Goal: Obtain resource: Download file/media

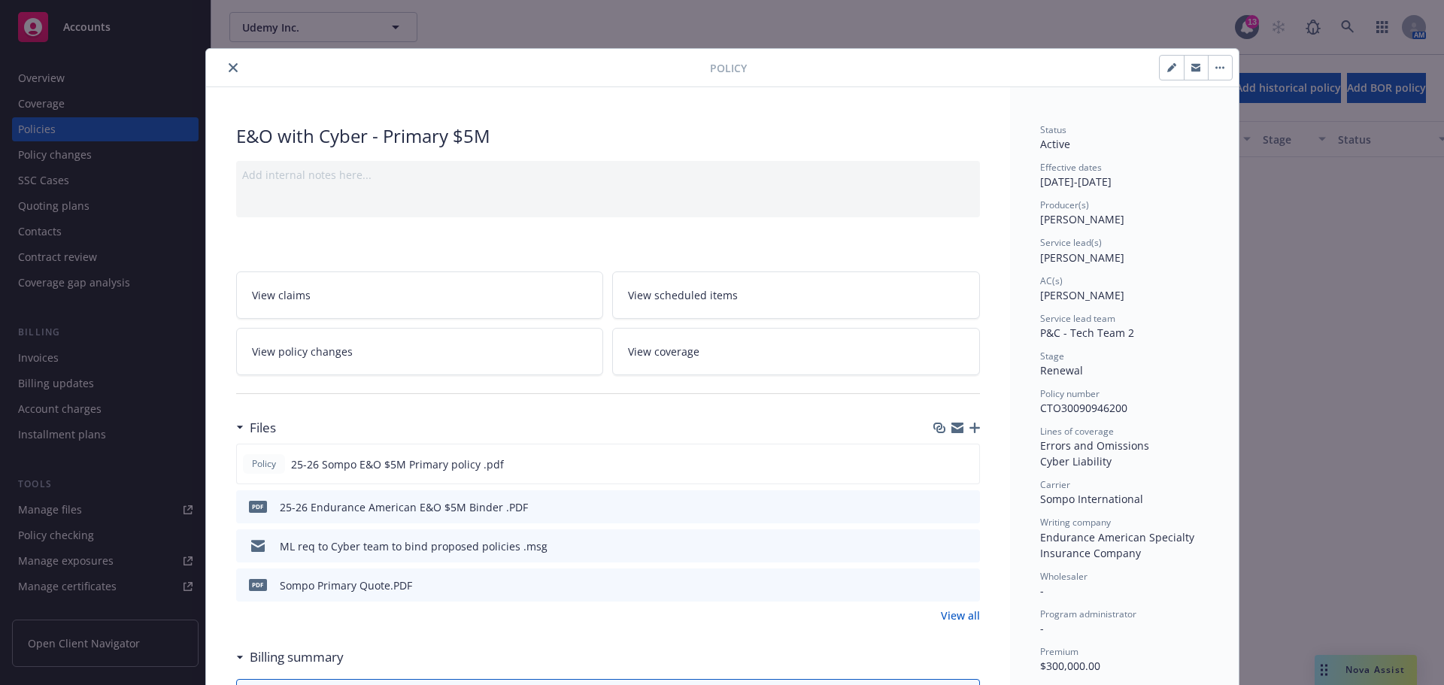
scroll to position [1730, 0]
click at [229, 62] on button "close" at bounding box center [233, 68] width 18 height 18
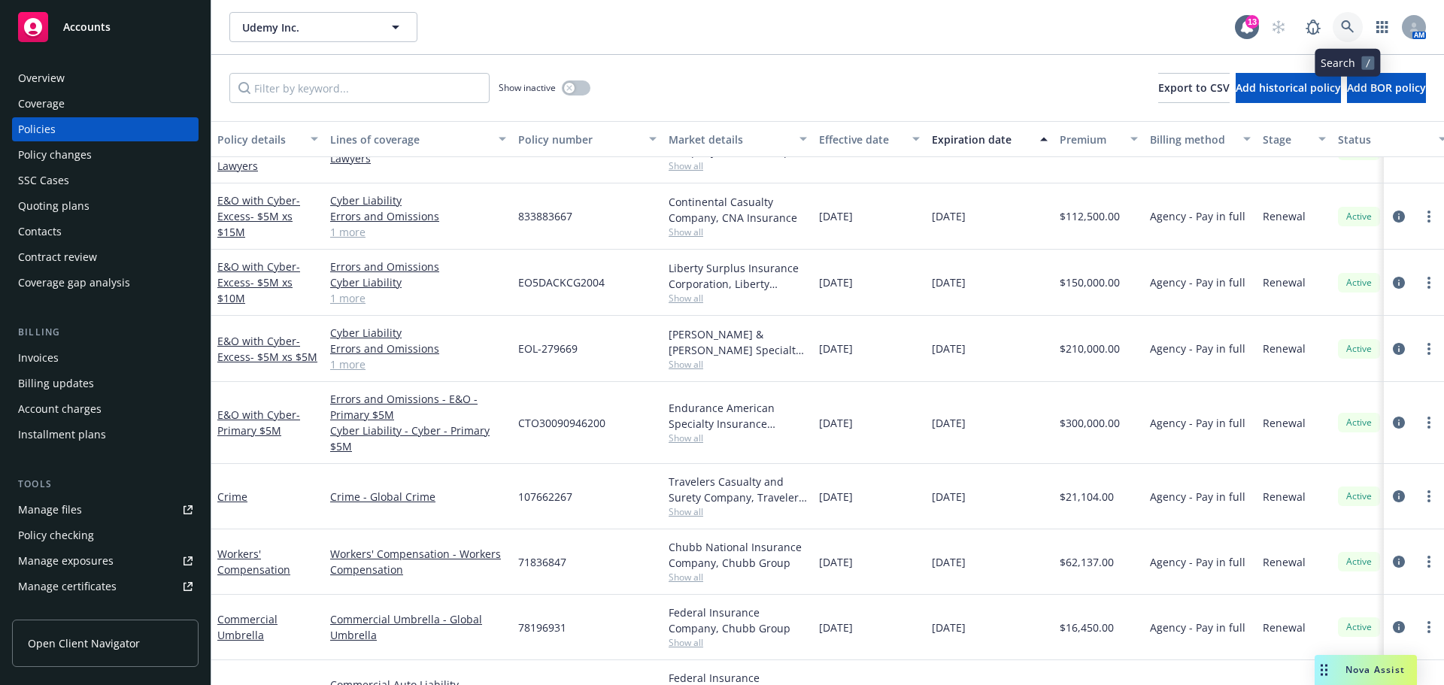
click at [1356, 17] on link at bounding box center [1348, 27] width 30 height 30
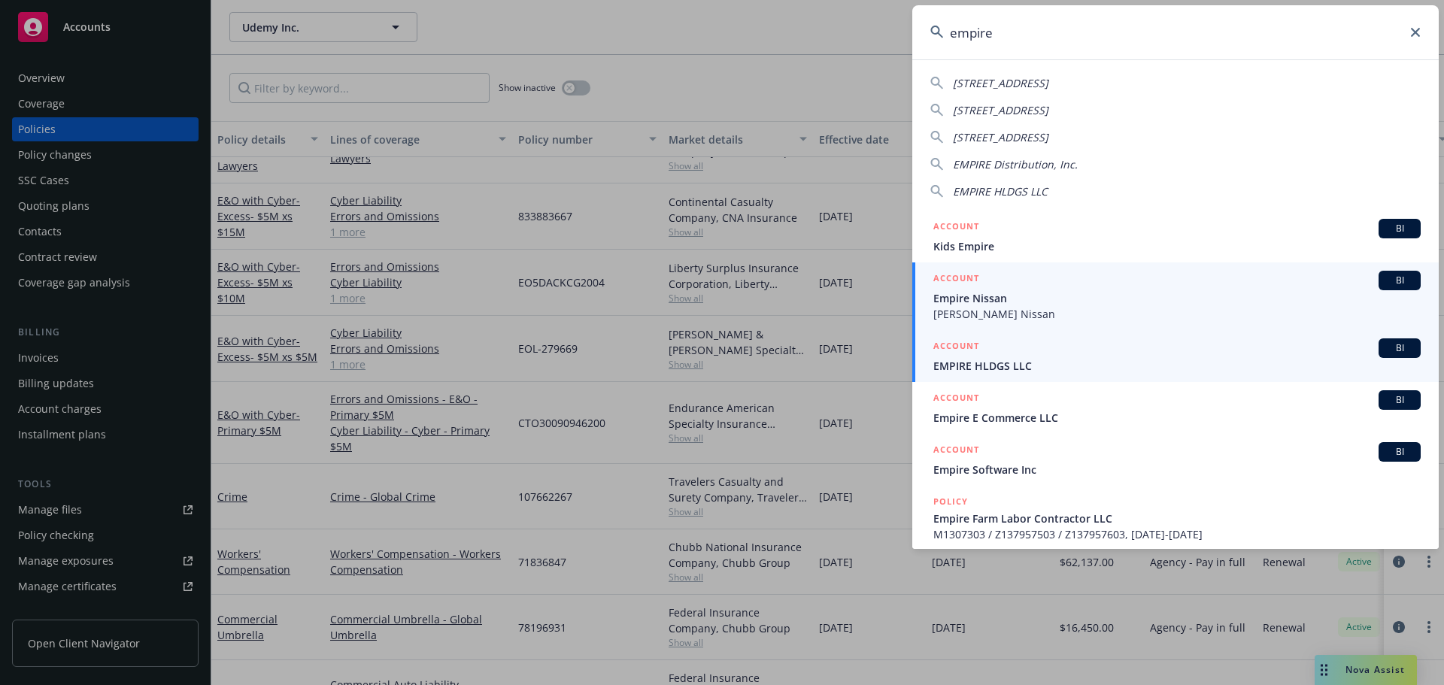
type input "empire"
click at [1024, 370] on span "EMPIRE HLDGS LLC" at bounding box center [1176, 366] width 487 height 16
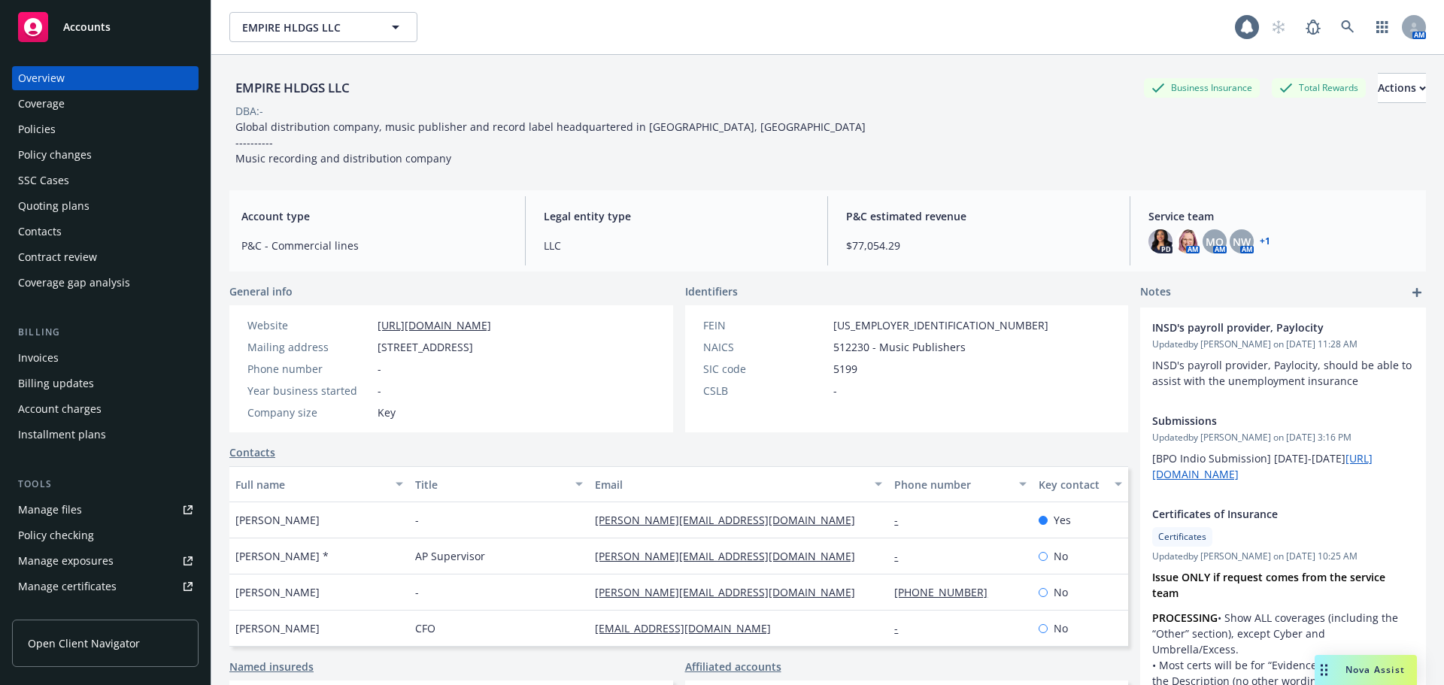
click at [1331, 670] on div "Drag to move" at bounding box center [1324, 670] width 19 height 30
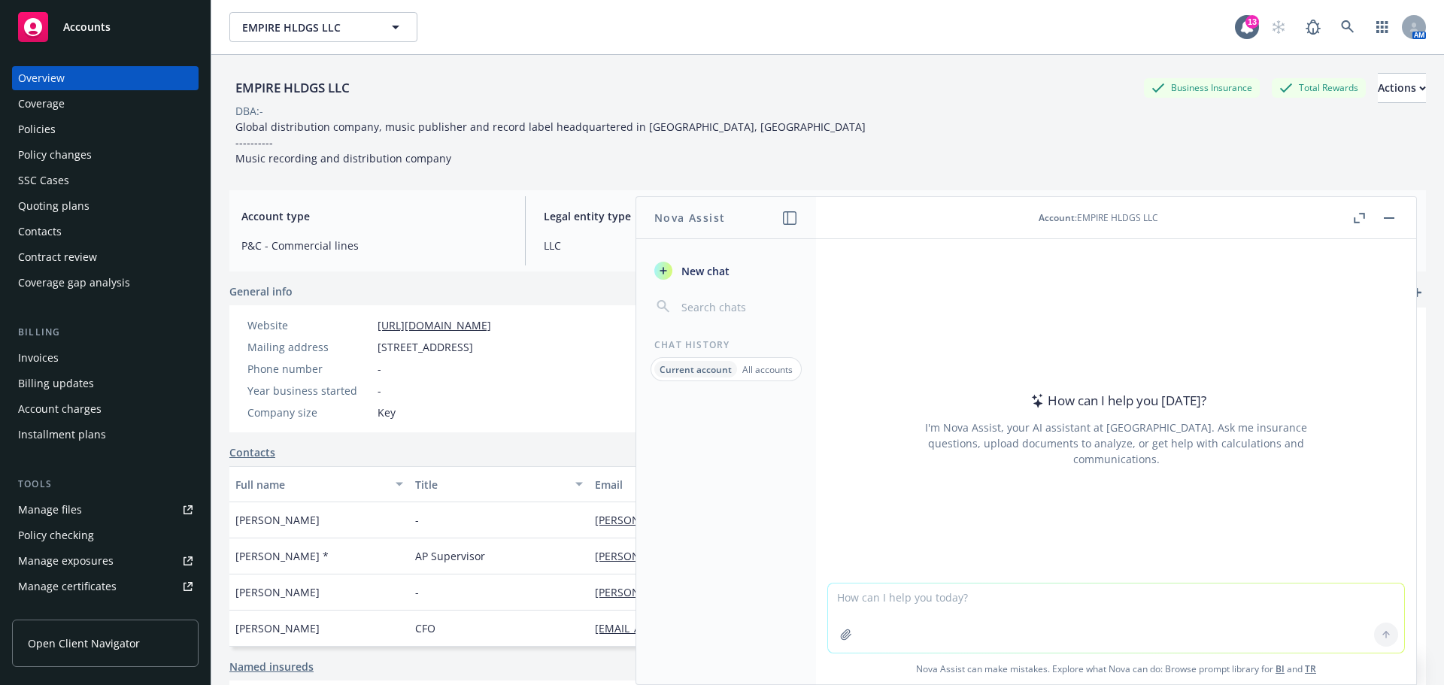
click at [1123, 612] on textarea at bounding box center [1116, 618] width 576 height 69
type textarea "Whats the sic code for Empire Holdings"
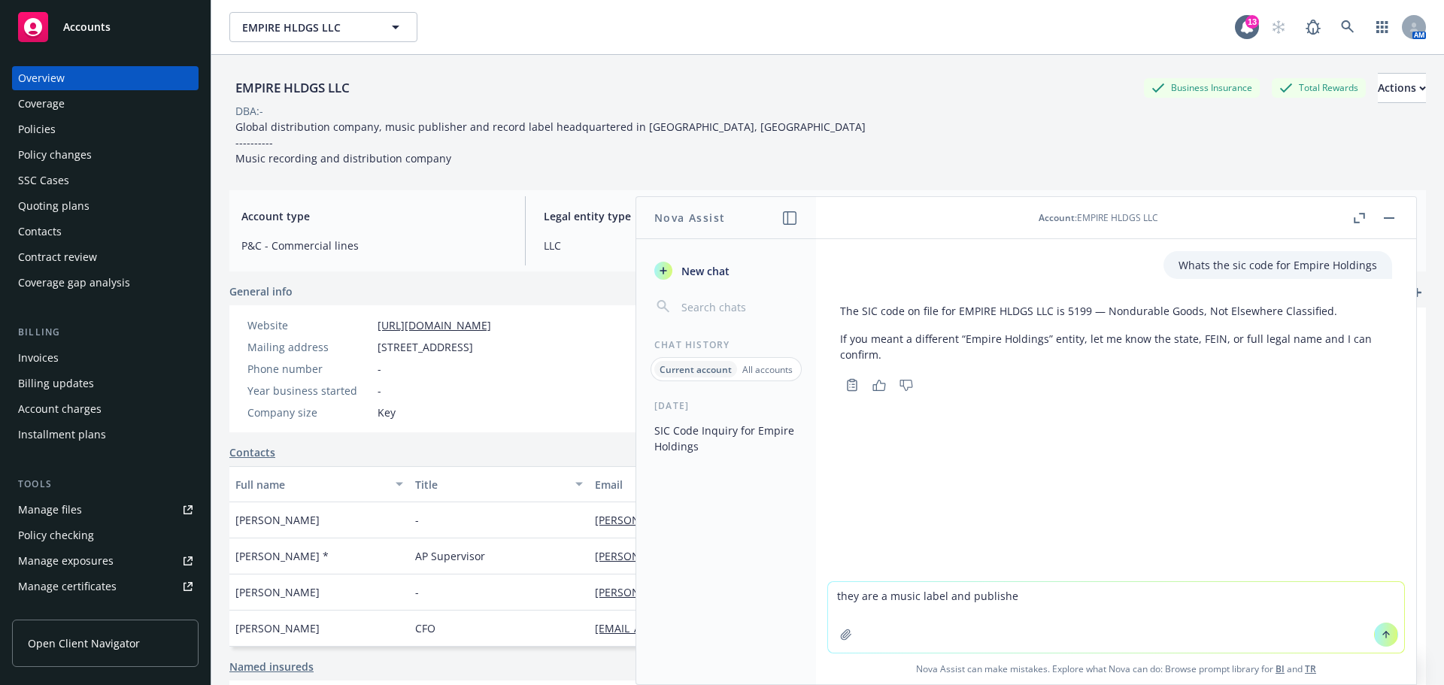
type textarea "they are a music label and publisher"
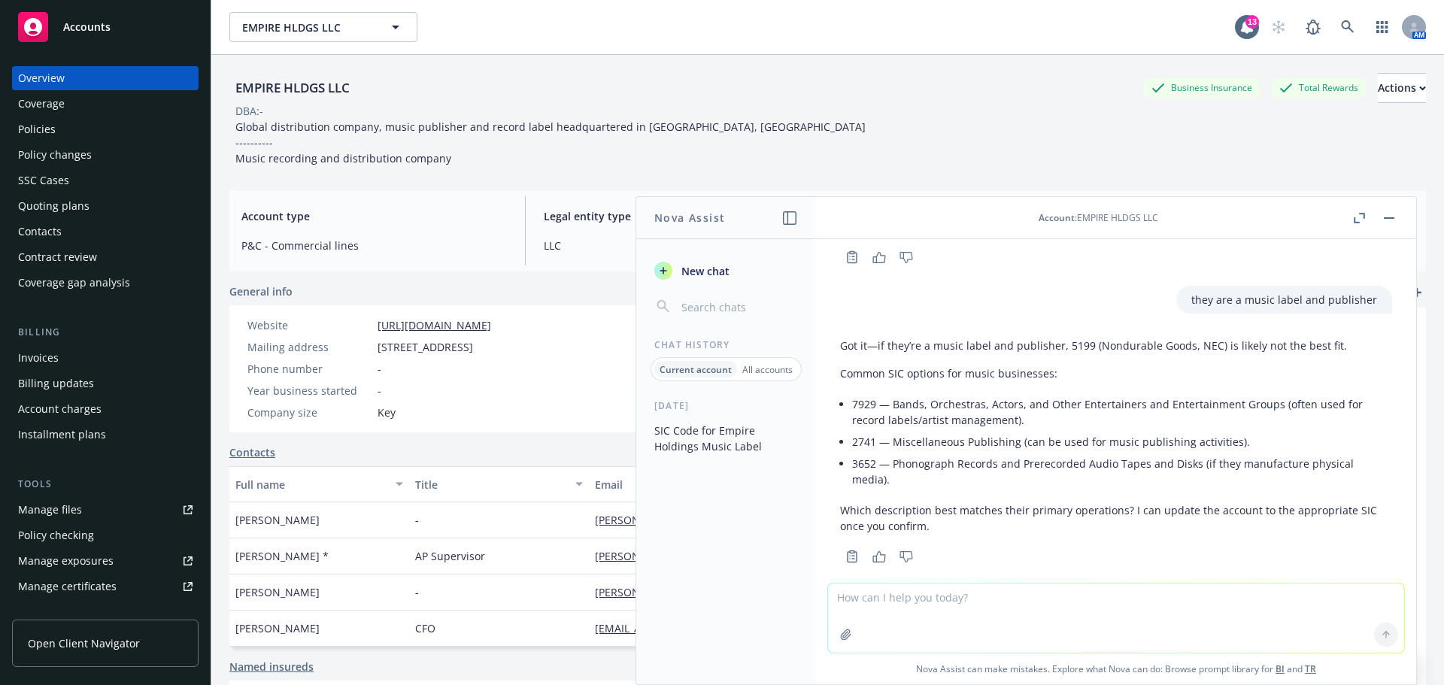
scroll to position [148, 0]
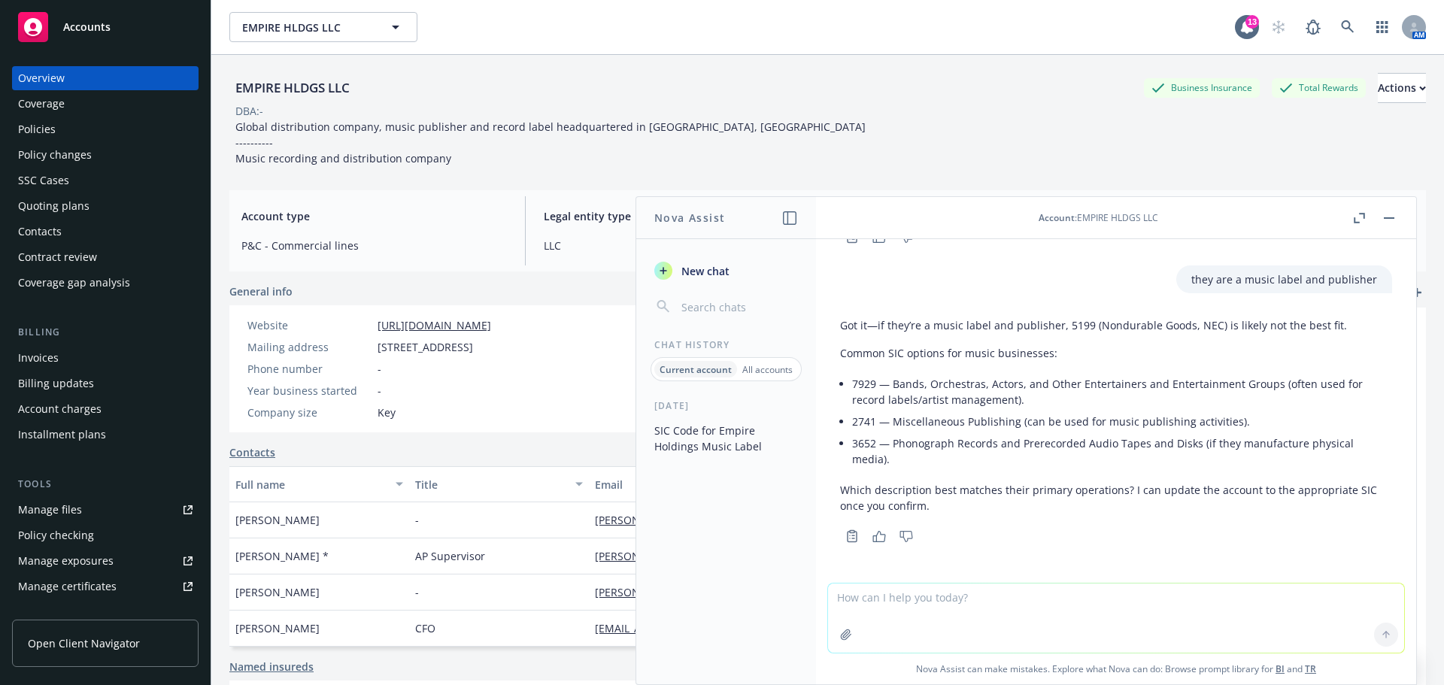
click at [41, 135] on div "Policies" at bounding box center [37, 129] width 38 height 24
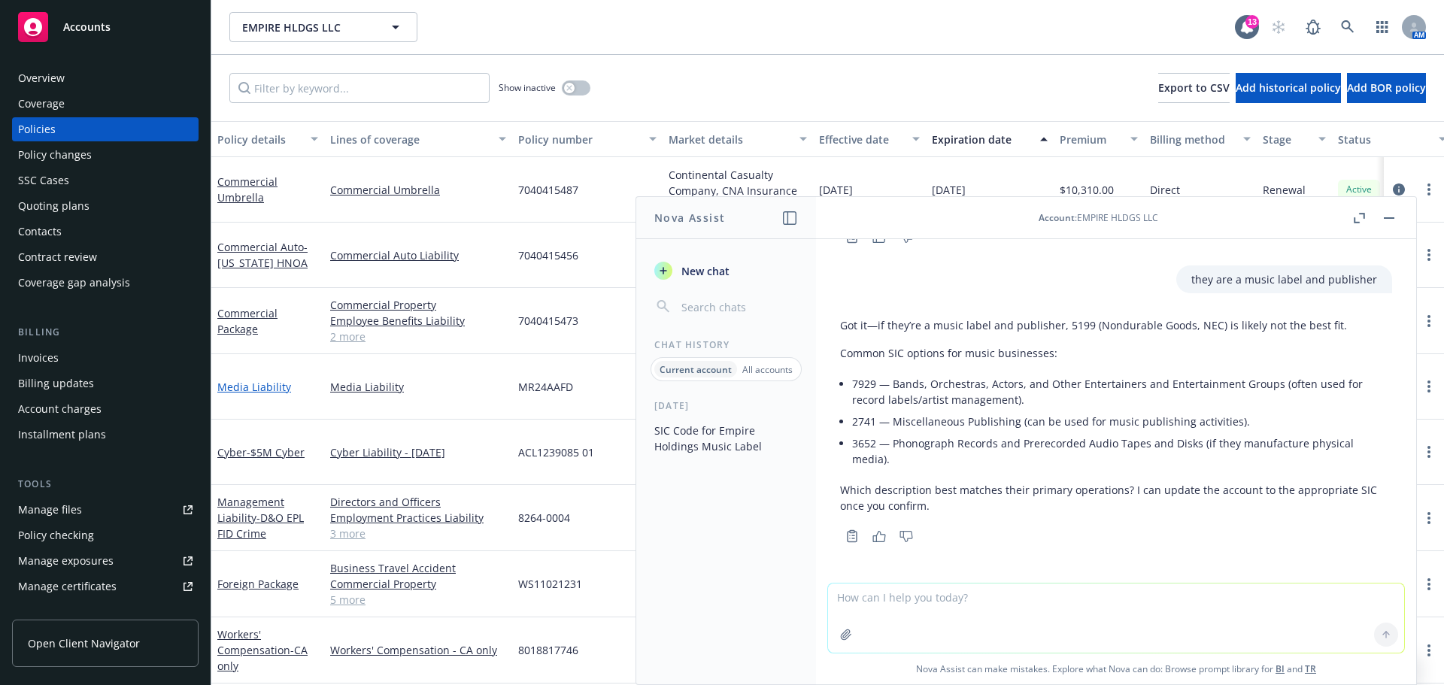
click at [269, 386] on link "Media Liability" at bounding box center [254, 387] width 74 height 14
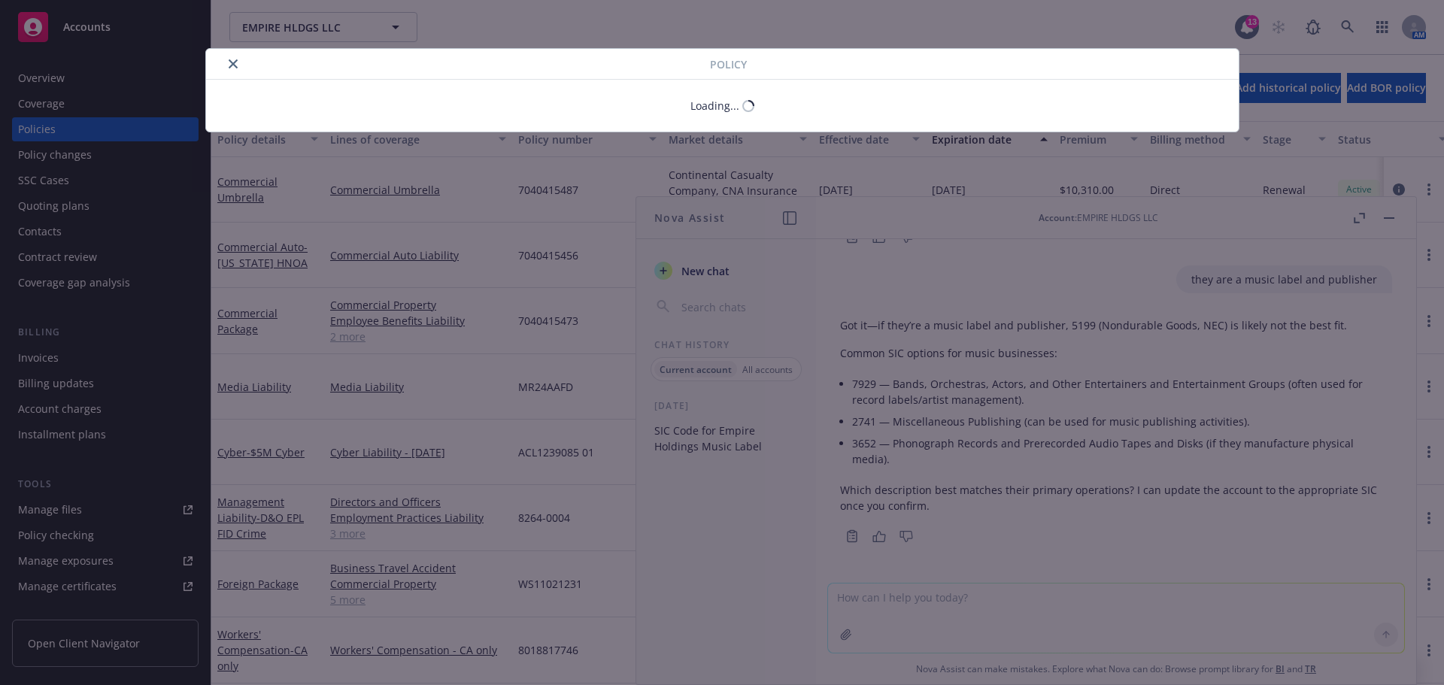
click at [1395, 213] on div "Policy Loading..." at bounding box center [722, 342] width 1444 height 685
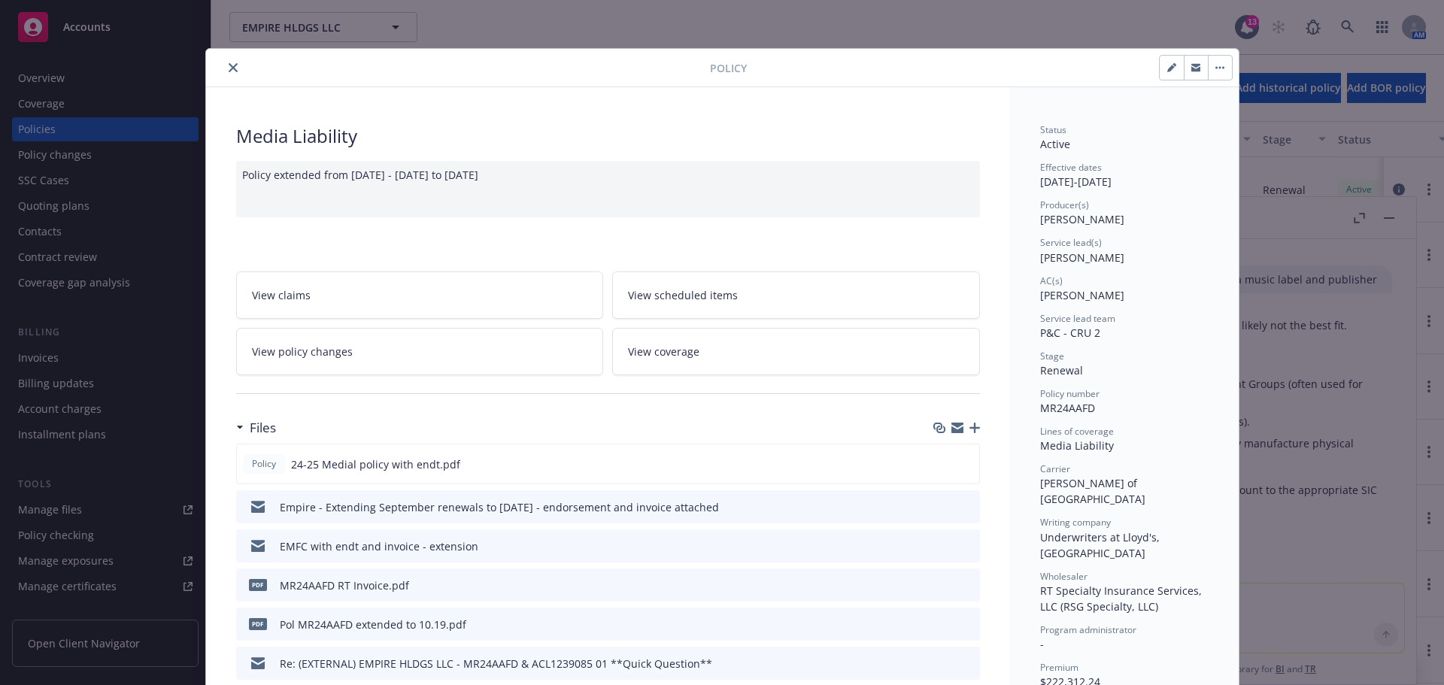
click at [1395, 220] on div "Policy Media Liability Policy extended from 09/22/2024 - 09/22/2025 to 10/19/20…" at bounding box center [722, 342] width 1444 height 685
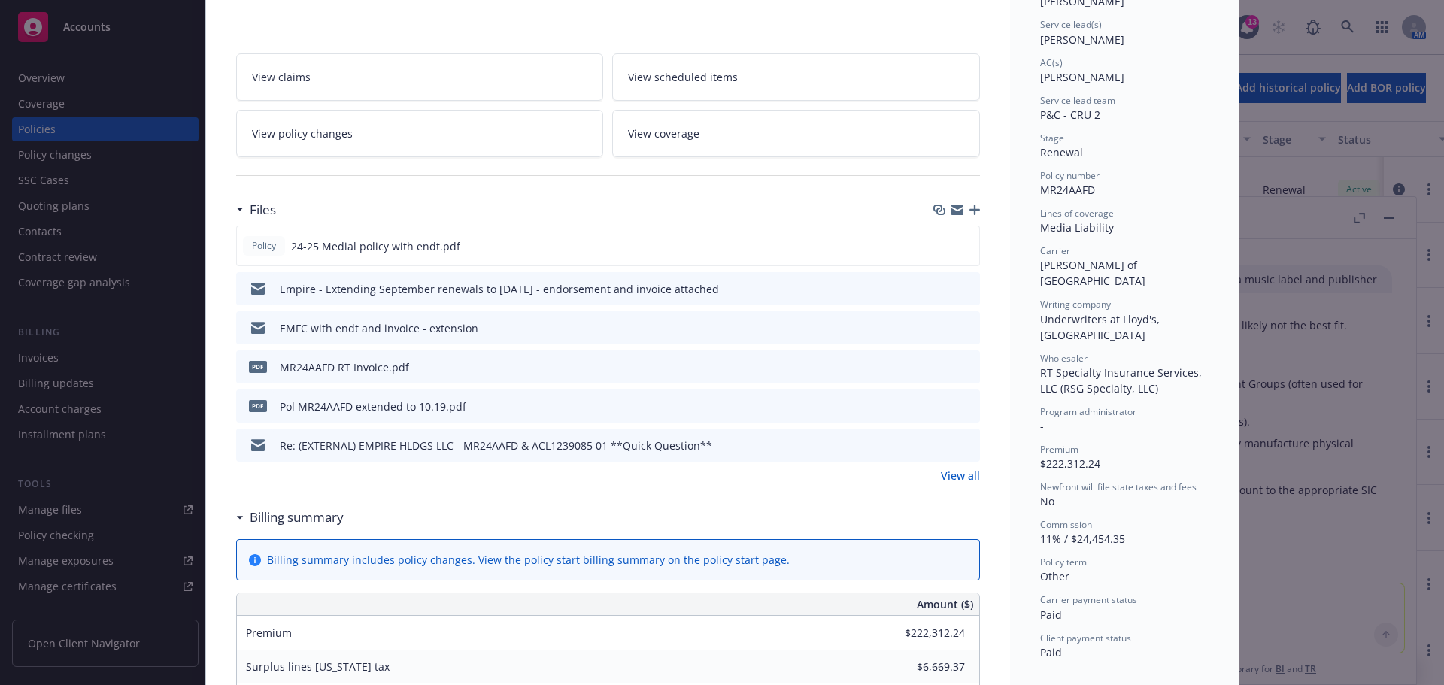
scroll to position [226, 0]
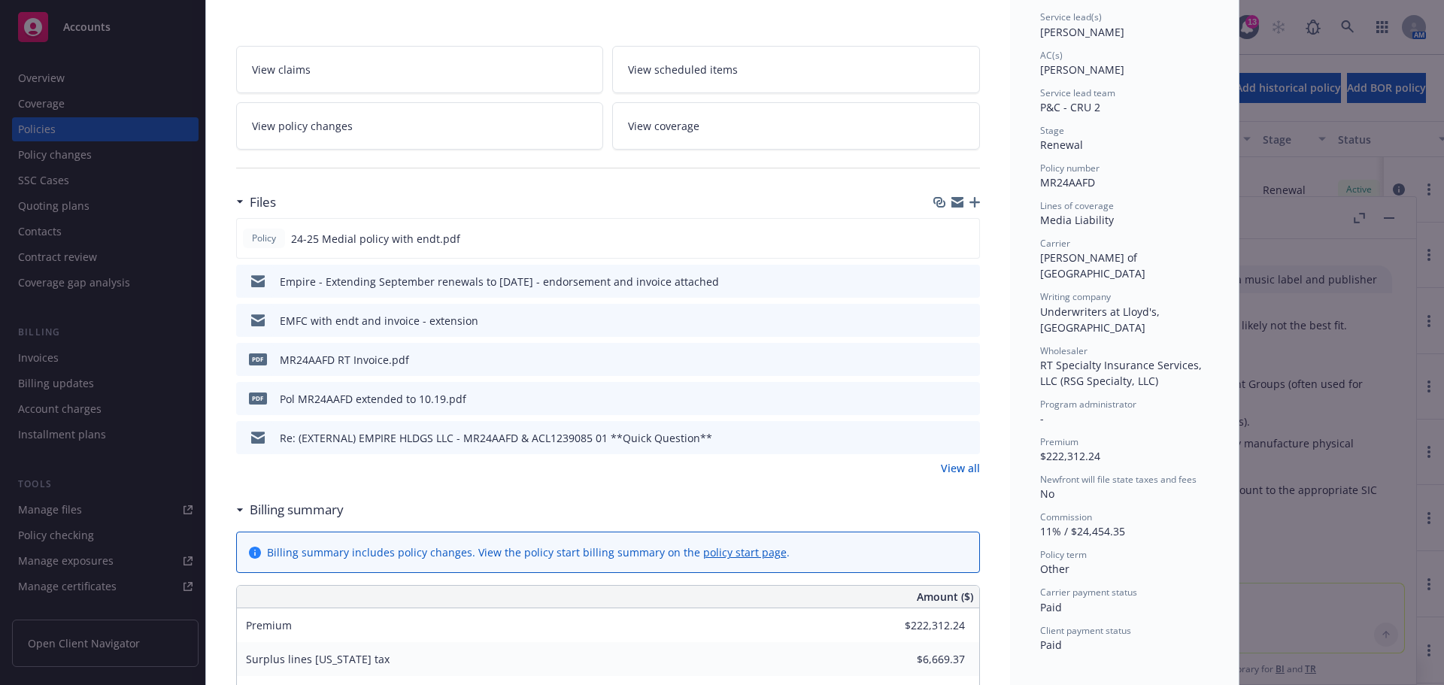
click at [939, 353] on icon "download file" at bounding box center [941, 359] width 12 height 12
click at [939, 400] on icon "download file" at bounding box center [941, 398] width 12 height 12
click at [947, 469] on link "View all" at bounding box center [960, 468] width 39 height 16
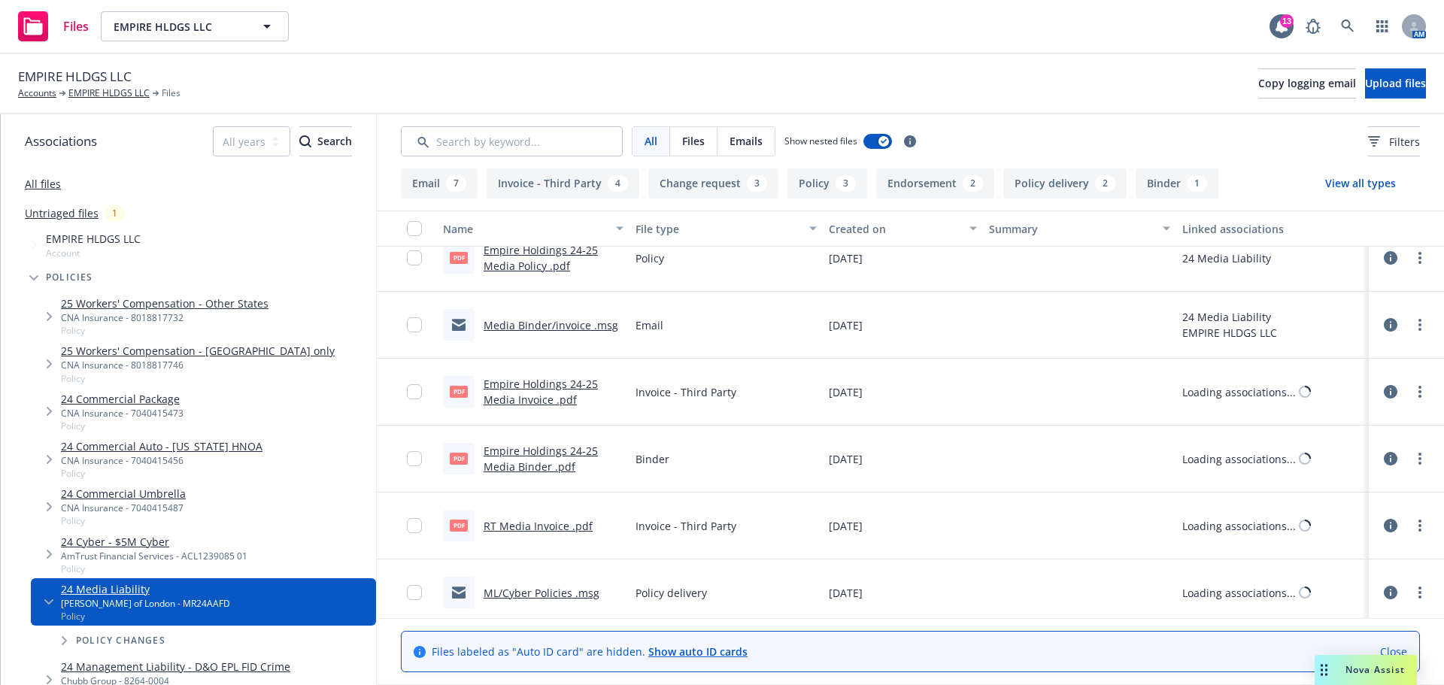
scroll to position [1085, 0]
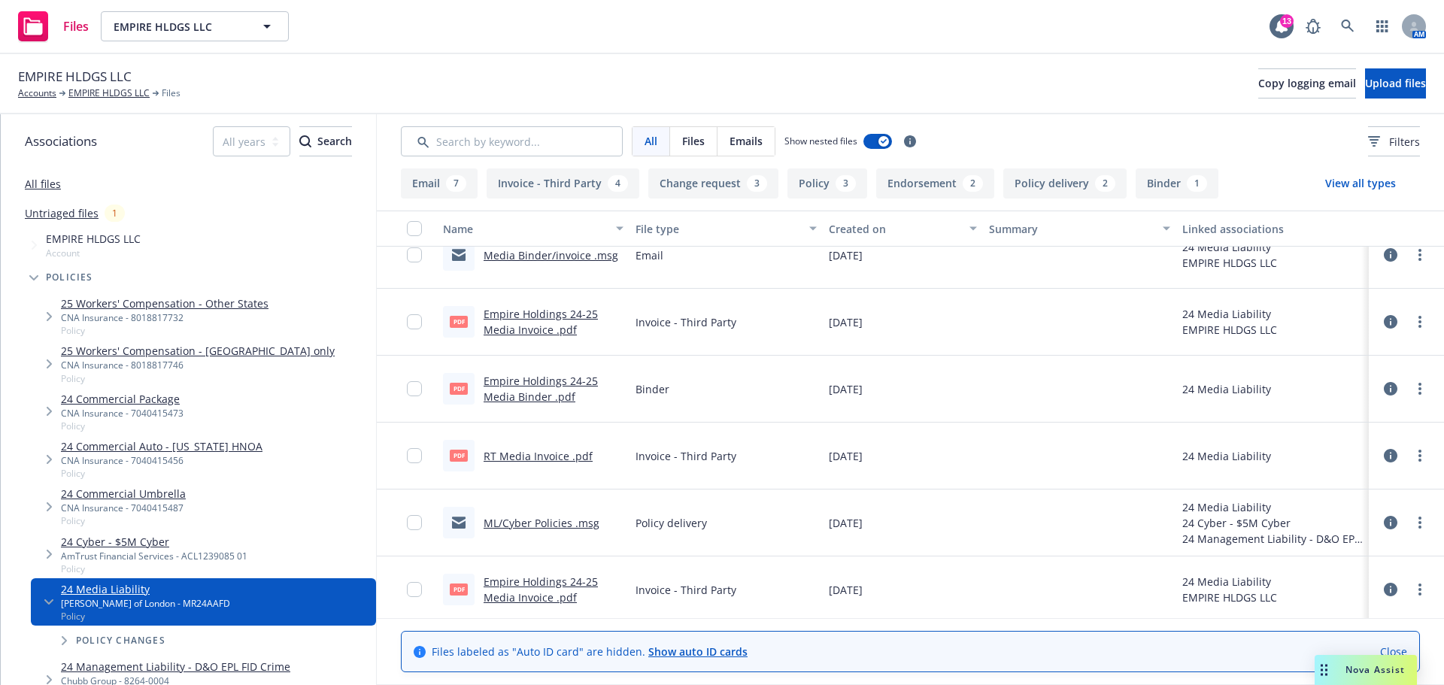
click at [526, 453] on link "RT Media Invoice .pdf" at bounding box center [538, 456] width 109 height 14
click at [520, 386] on link "Empire Holdings 24-25 Media Binder .pdf" at bounding box center [541, 389] width 114 height 30
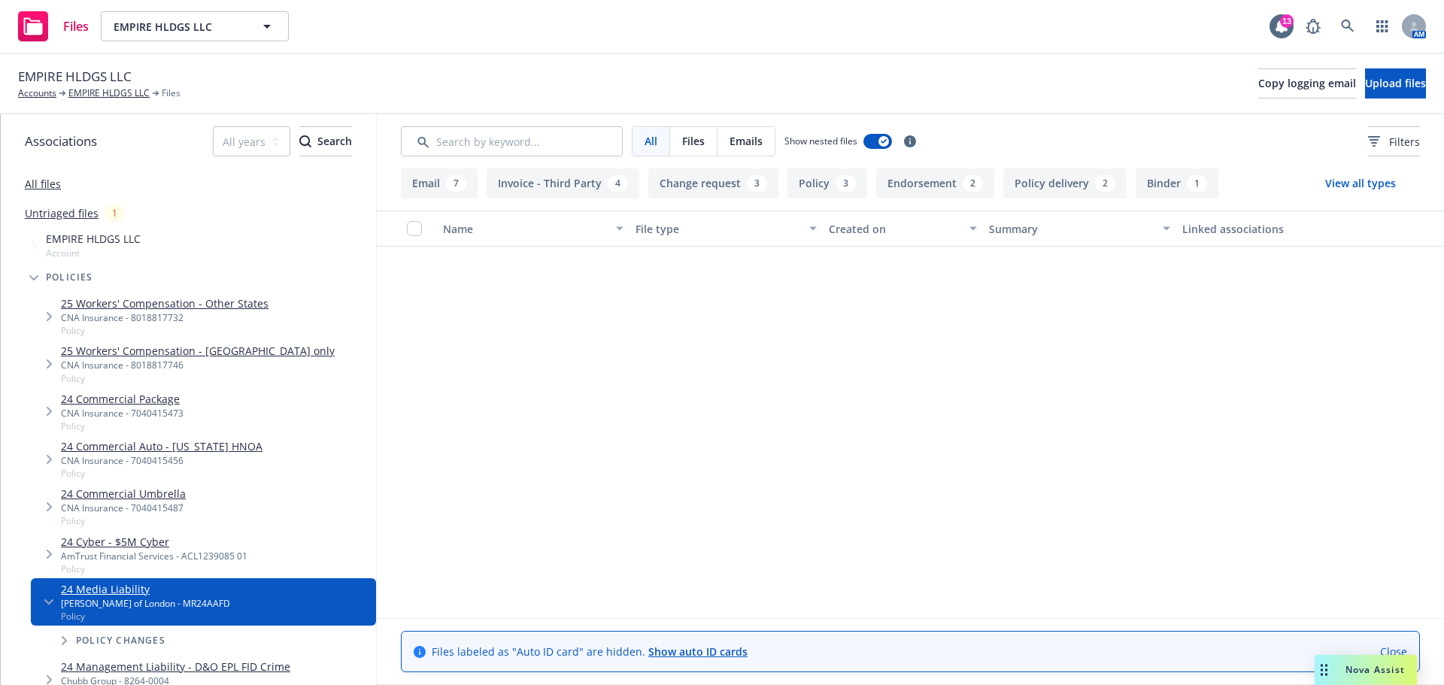
scroll to position [483, 0]
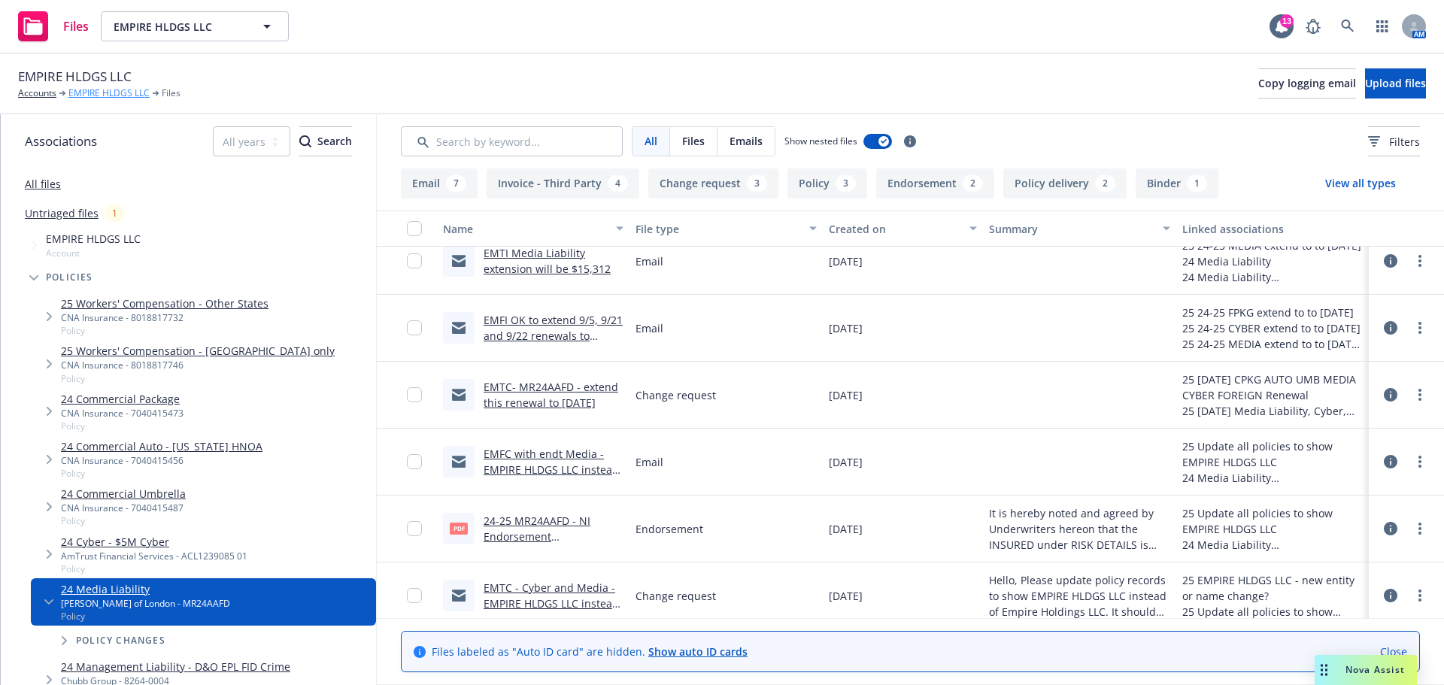
click at [133, 90] on link "EMPIRE HLDGS LLC" at bounding box center [108, 93] width 81 height 14
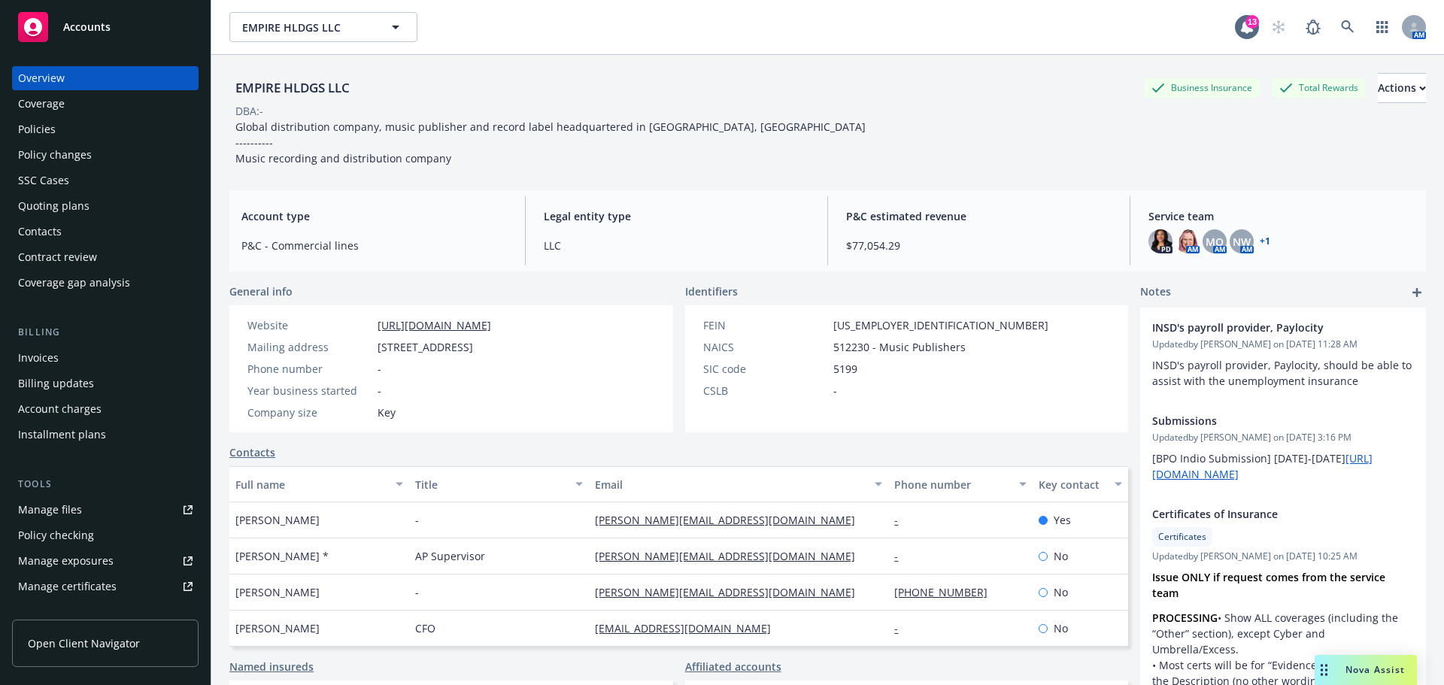
click at [102, 141] on div "Overview Coverage Policies Policy changes SSC Cases Quoting plans Contacts Cont…" at bounding box center [105, 180] width 187 height 229
click at [75, 132] on div "Policies" at bounding box center [105, 129] width 174 height 24
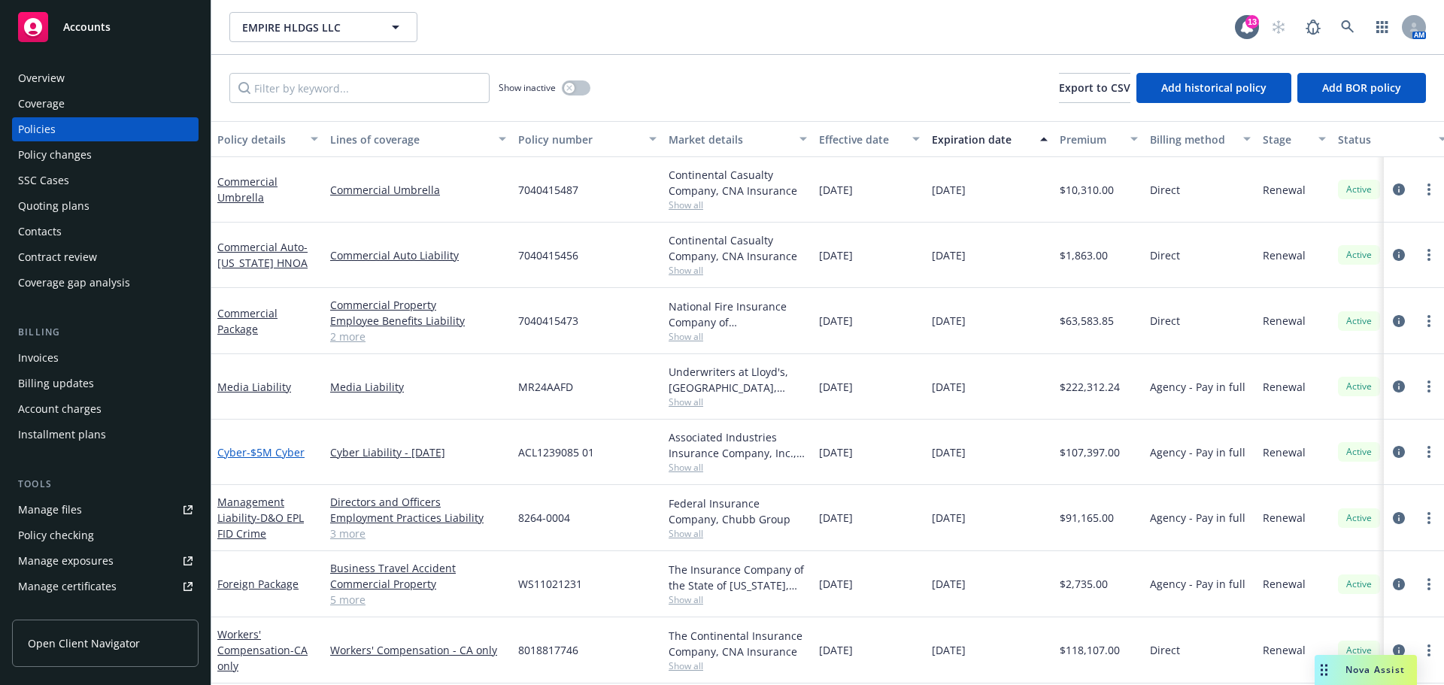
click at [234, 449] on link "Cyber - $5M Cyber" at bounding box center [260, 452] width 87 height 14
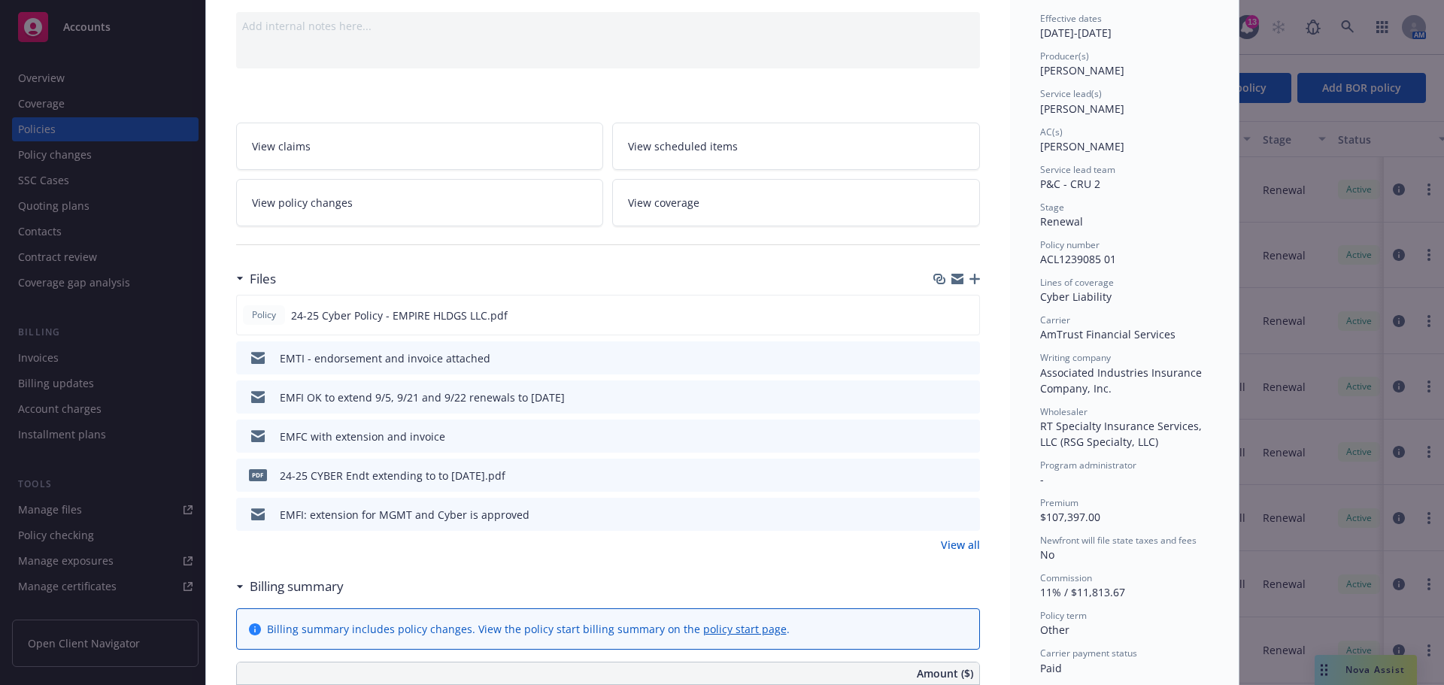
scroll to position [150, 0]
click at [967, 548] on link "View all" at bounding box center [960, 544] width 39 height 16
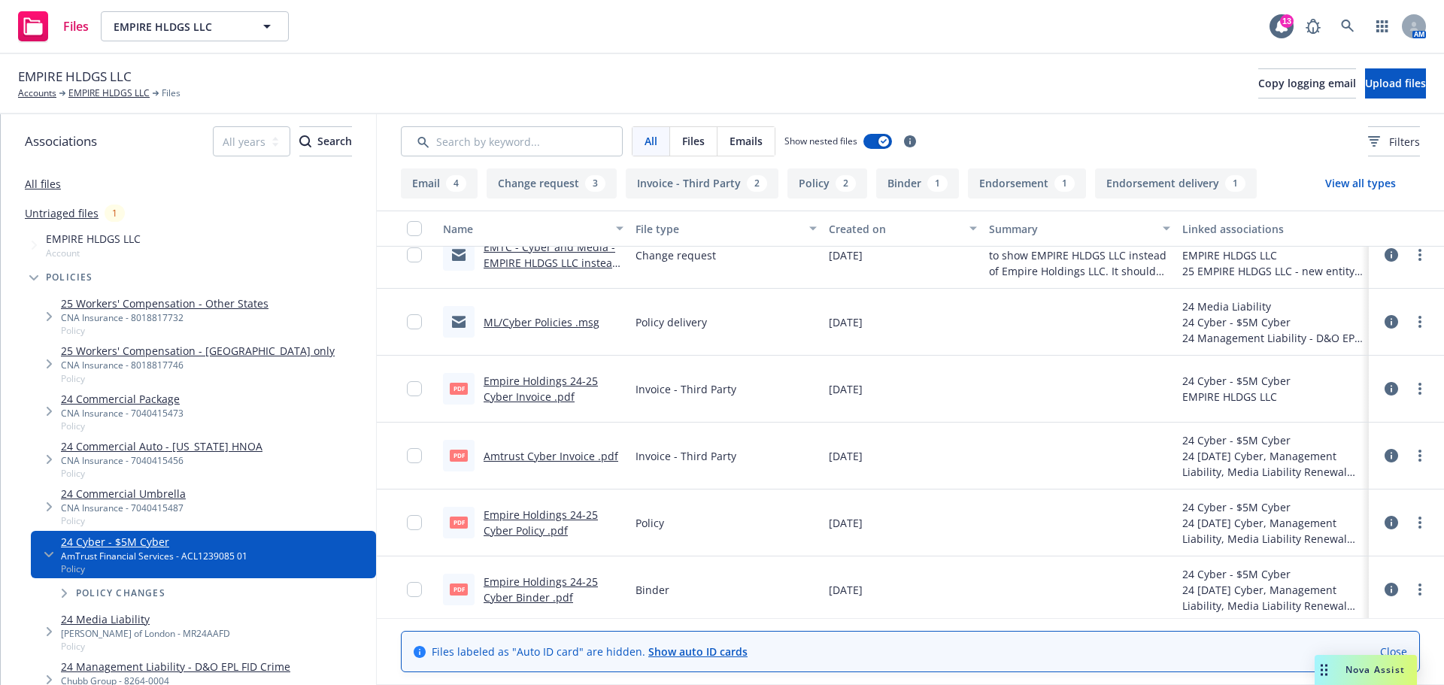
scroll to position [627, 0]
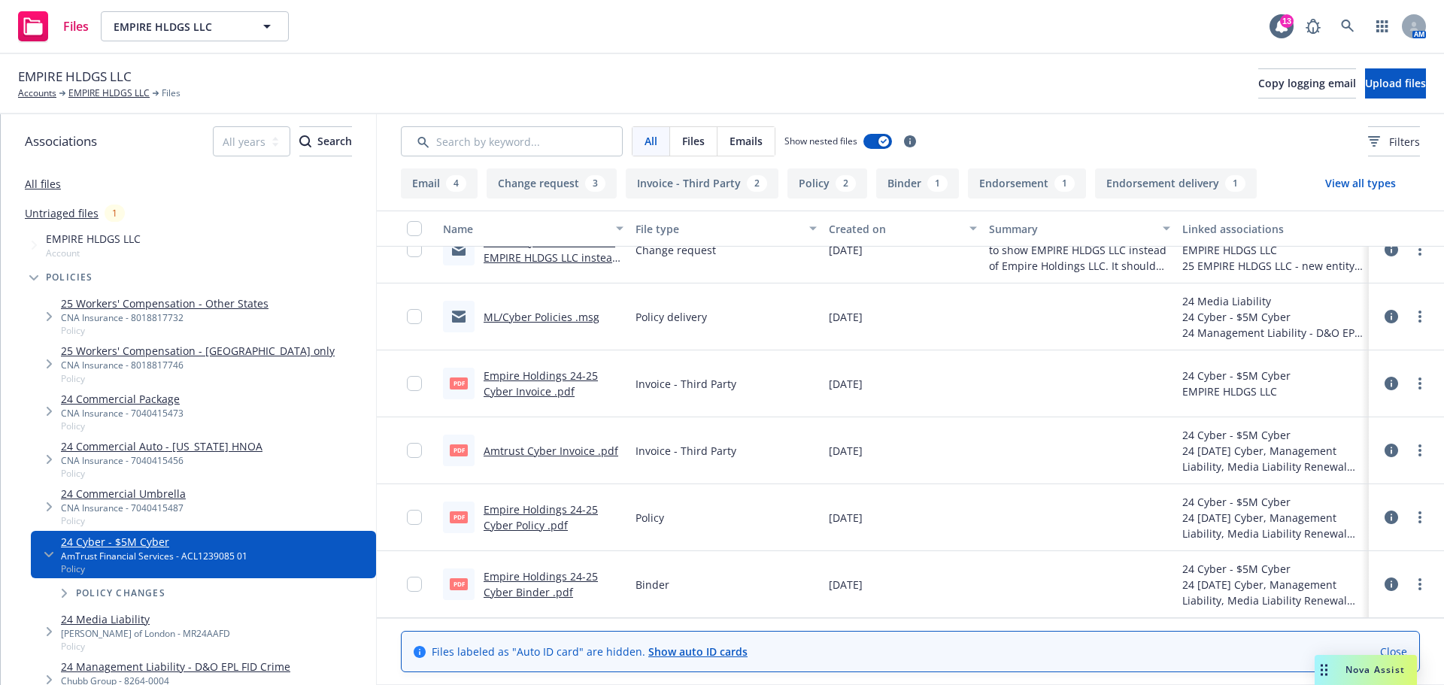
click at [538, 577] on link "Empire Holdings 24-25 Cyber Binder .pdf" at bounding box center [541, 584] width 114 height 30
